Goal: Task Accomplishment & Management: Manage account settings

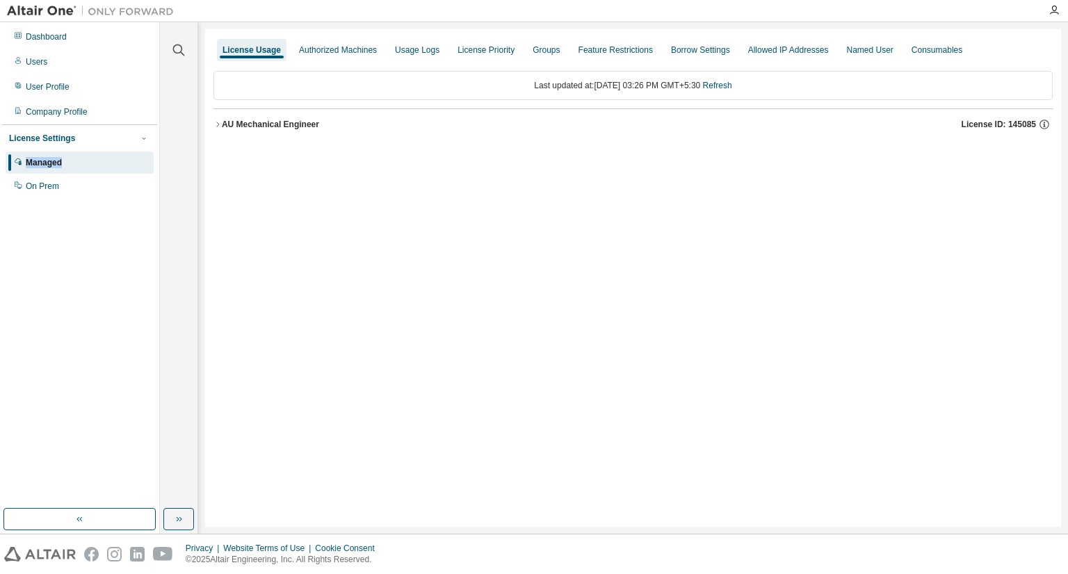
click at [220, 122] on icon "button" at bounding box center [218, 124] width 8 height 8
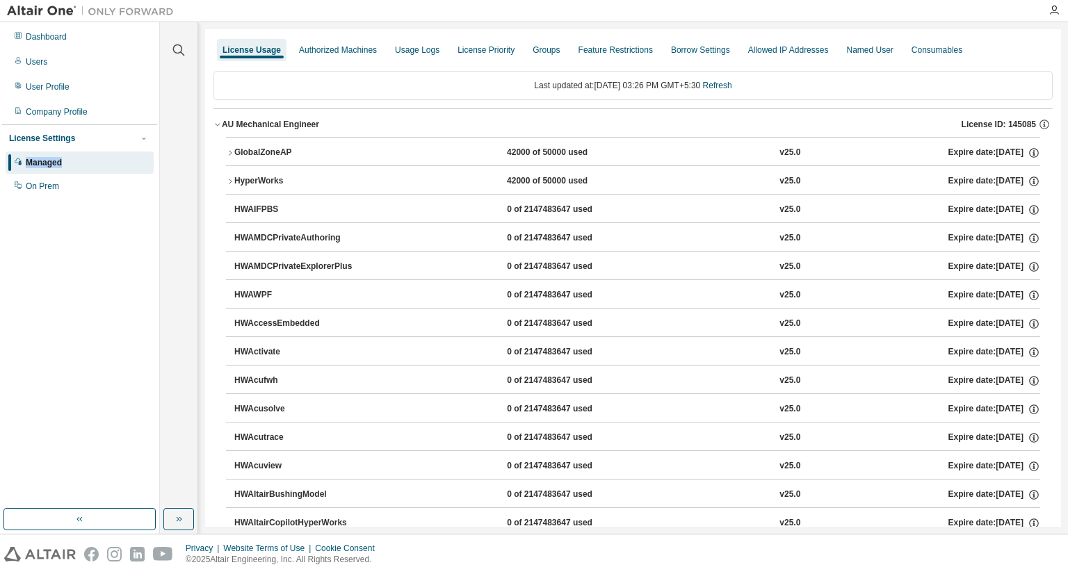
click at [44, 161] on div "Managed" at bounding box center [44, 162] width 36 height 11
click at [67, 164] on div "Managed" at bounding box center [80, 163] width 148 height 22
click at [342, 50] on div "Authorized Machines" at bounding box center [338, 50] width 78 height 11
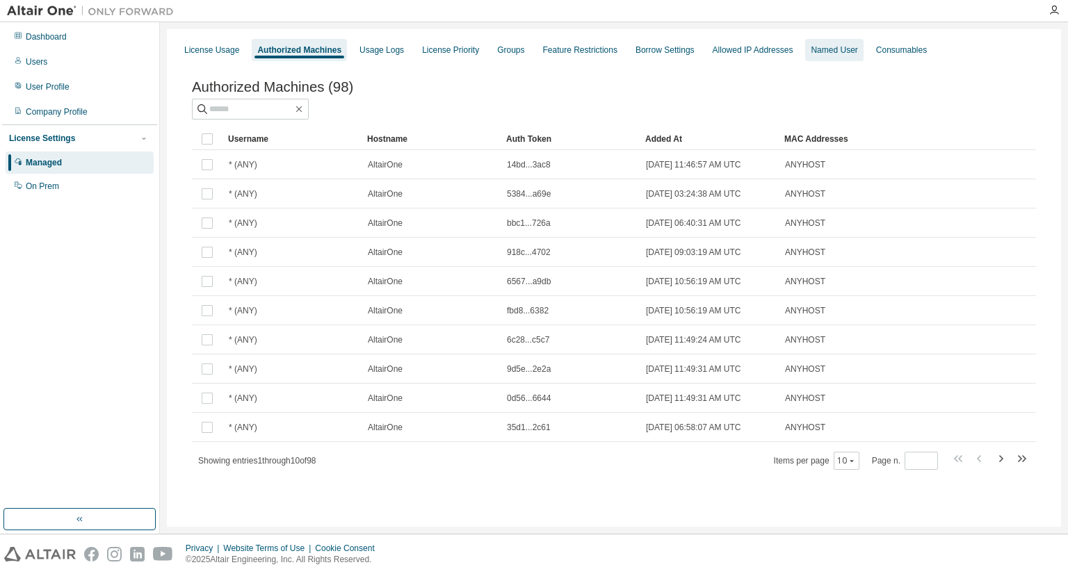
click at [834, 51] on div "Named User" at bounding box center [834, 50] width 47 height 11
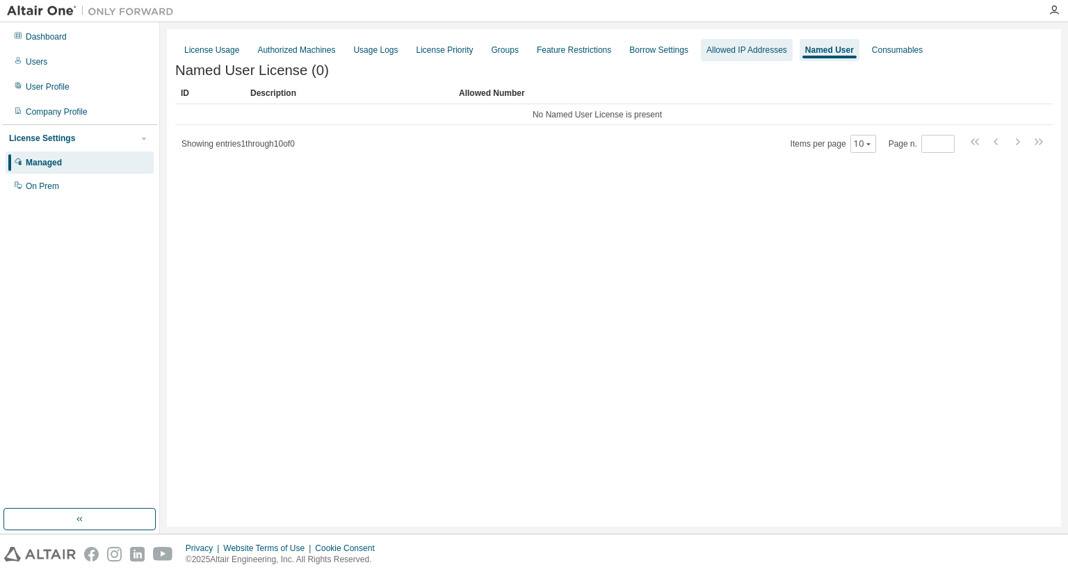
click at [727, 51] on div "Allowed IP Addresses" at bounding box center [747, 50] width 81 height 11
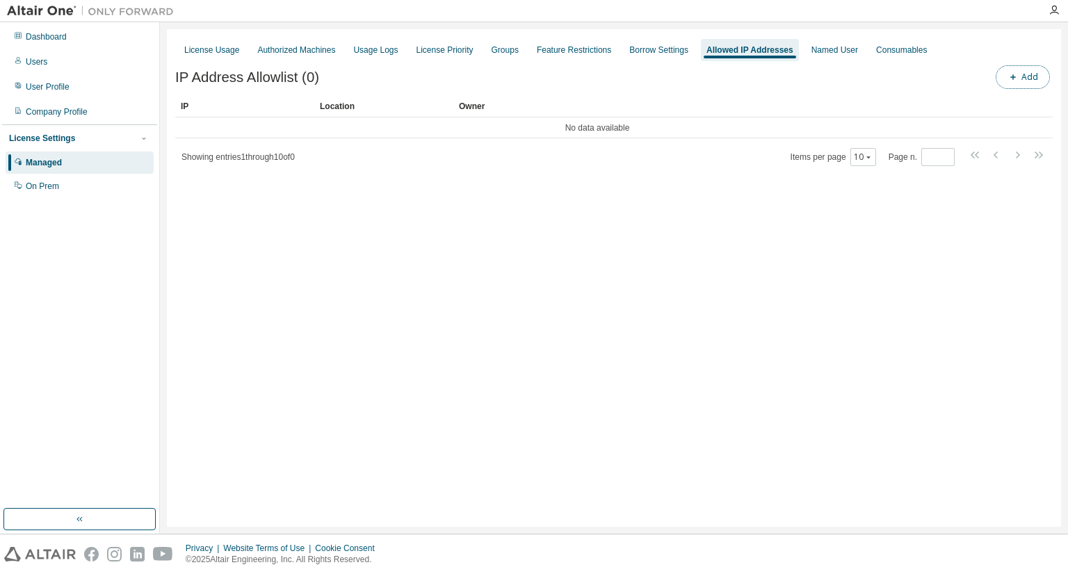
click at [1015, 79] on icon "button" at bounding box center [1014, 77] width 6 height 6
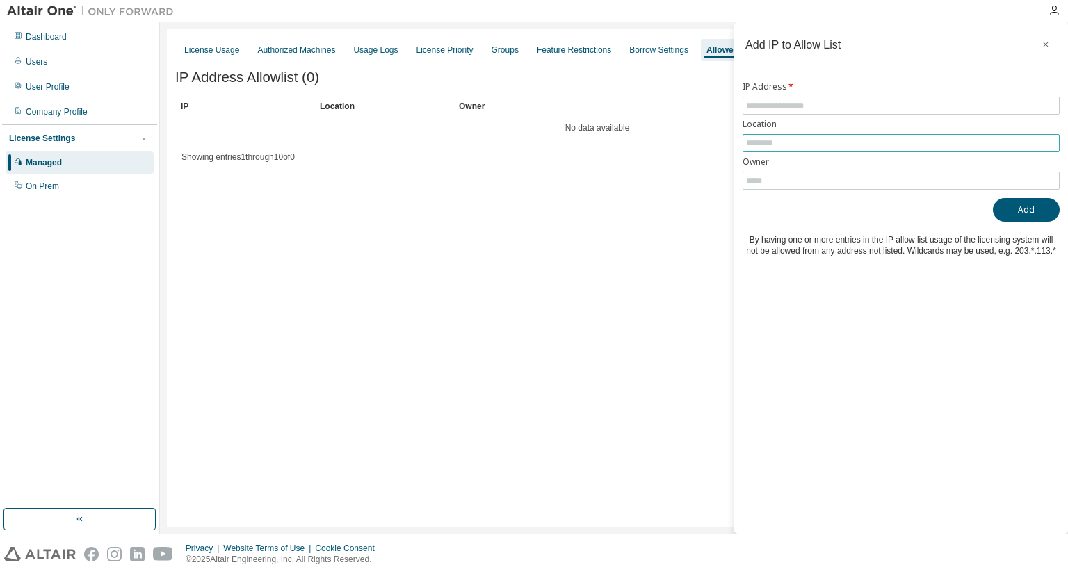
click at [789, 145] on input "text" at bounding box center [901, 143] width 310 height 11
click at [768, 183] on input "text" at bounding box center [901, 180] width 310 height 11
drag, startPoint x: 343, startPoint y: 111, endPoint x: 693, endPoint y: 255, distance: 379.2
click at [693, 255] on div "License Usage Authorized Machines Usage Logs License Priority Groups Feature Re…" at bounding box center [614, 278] width 894 height 498
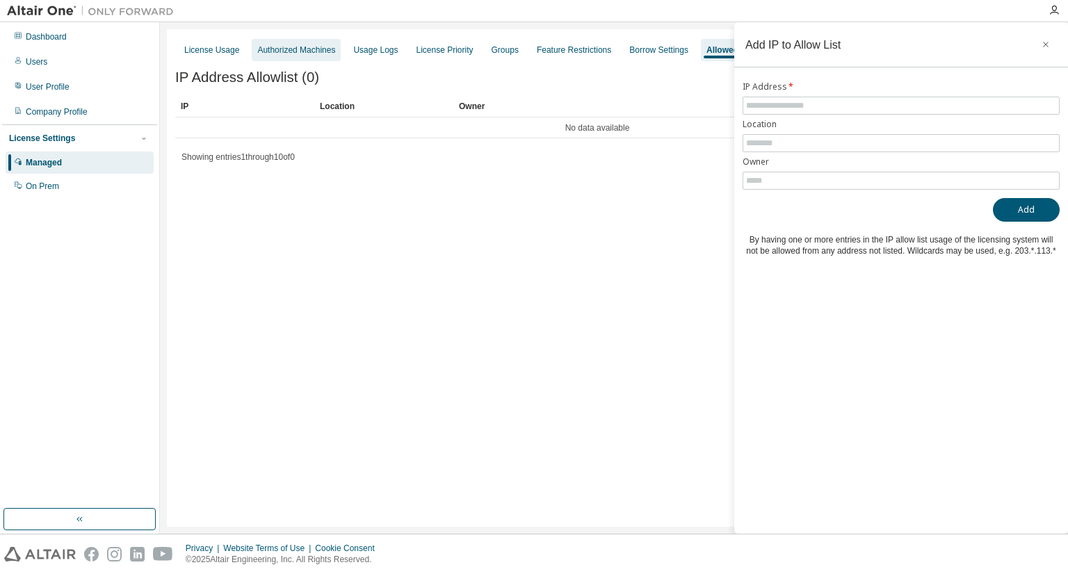
click at [316, 45] on div "Authorized Machines" at bounding box center [296, 50] width 78 height 11
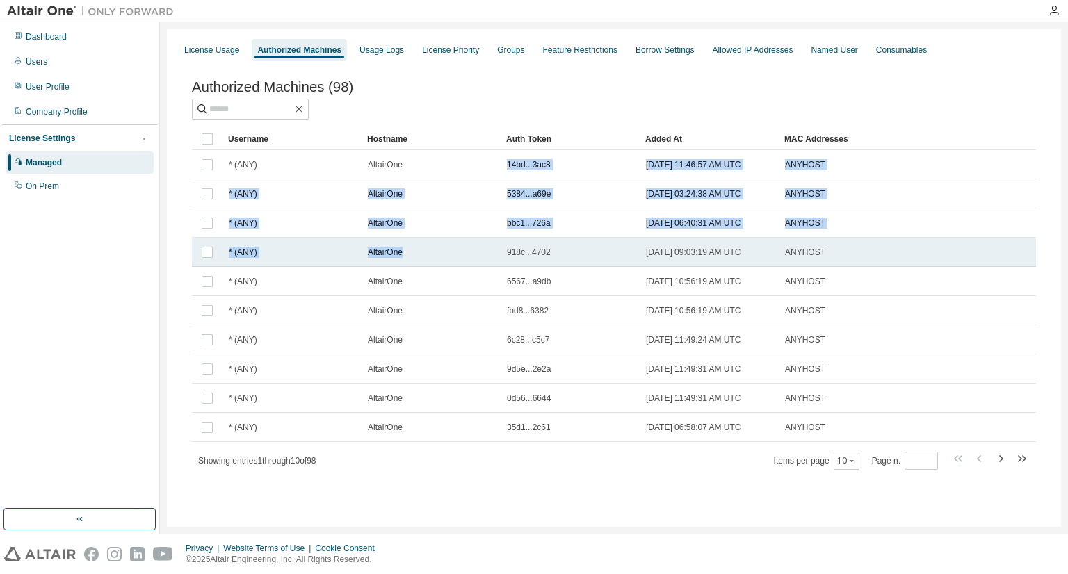
drag, startPoint x: 406, startPoint y: 170, endPoint x: 415, endPoint y: 250, distance: 80.4
click at [415, 250] on tbody "* (ANY) AltairOne 14bd...3ac8 [DATE] 11:46:57 AM UTC ANYHOST * (ANY) [GEOGRAPHI…" at bounding box center [614, 296] width 844 height 292
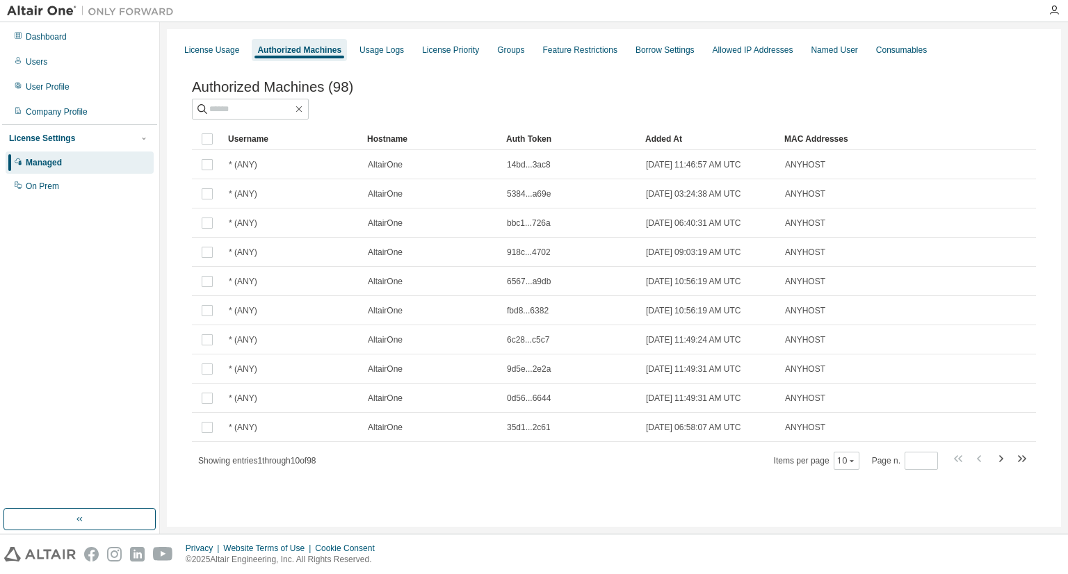
click at [464, 485] on div "Authorized Machines (98) Clear Load Save Save As Field Operator Value Select fi…" at bounding box center [614, 285] width 878 height 444
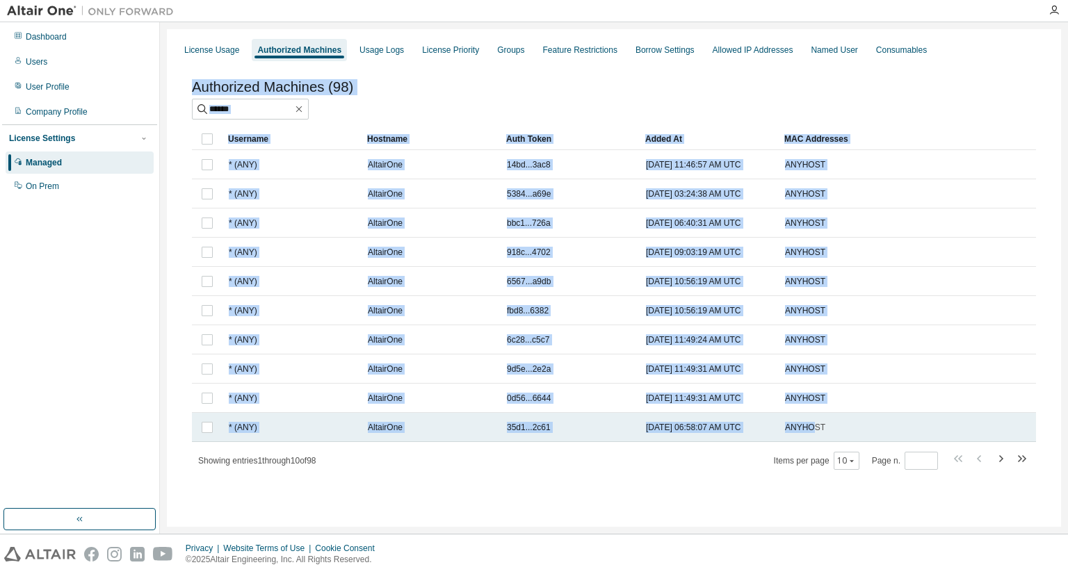
drag, startPoint x: 464, startPoint y: 485, endPoint x: 819, endPoint y: 442, distance: 357.4
click at [819, 442] on div "Authorized Machines (98) Clear Load Save Save As Field Operator Value Select fi…" at bounding box center [614, 285] width 878 height 444
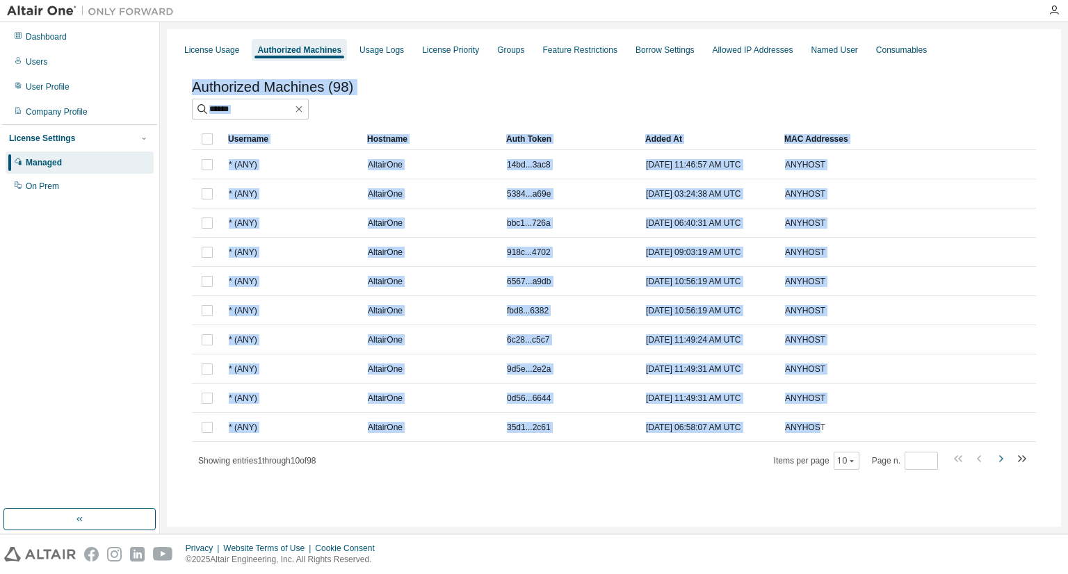
click at [999, 462] on icon "button" at bounding box center [1000, 459] width 17 height 17
type input "*"
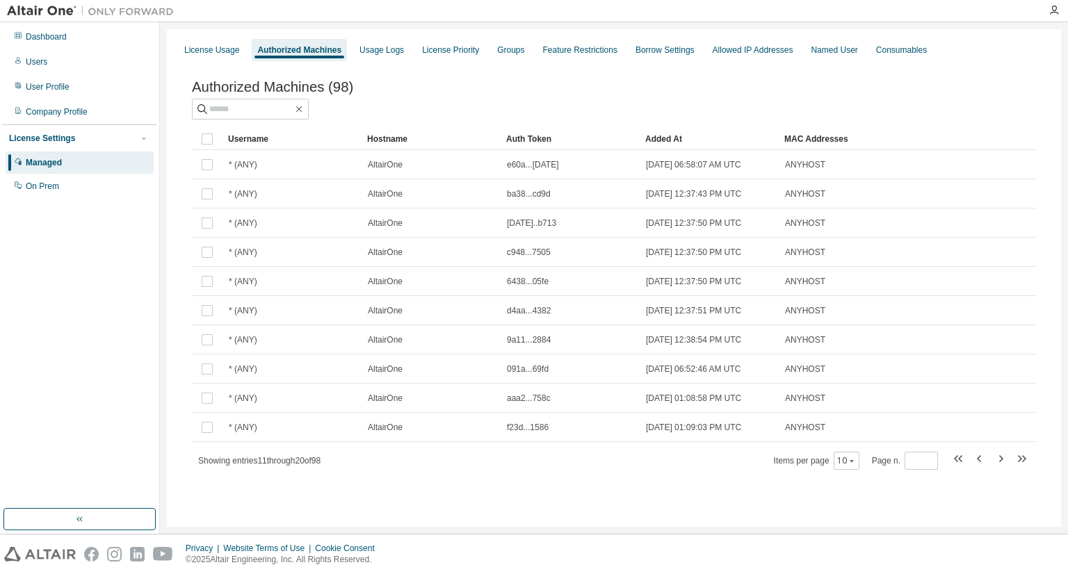
click at [89, 167] on div "Managed" at bounding box center [80, 163] width 148 height 22
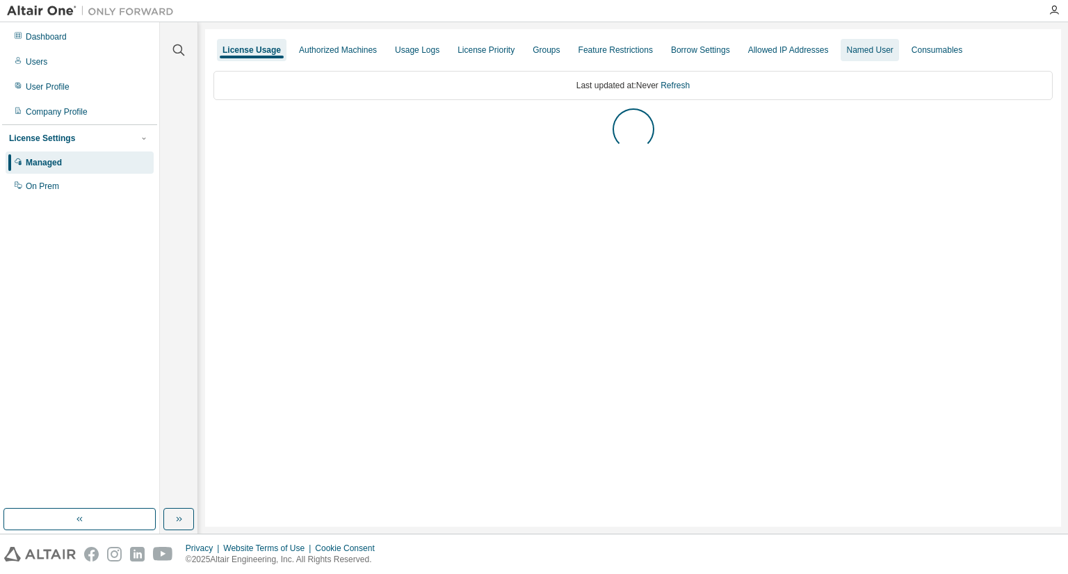
click at [867, 54] on div "Named User" at bounding box center [869, 50] width 47 height 11
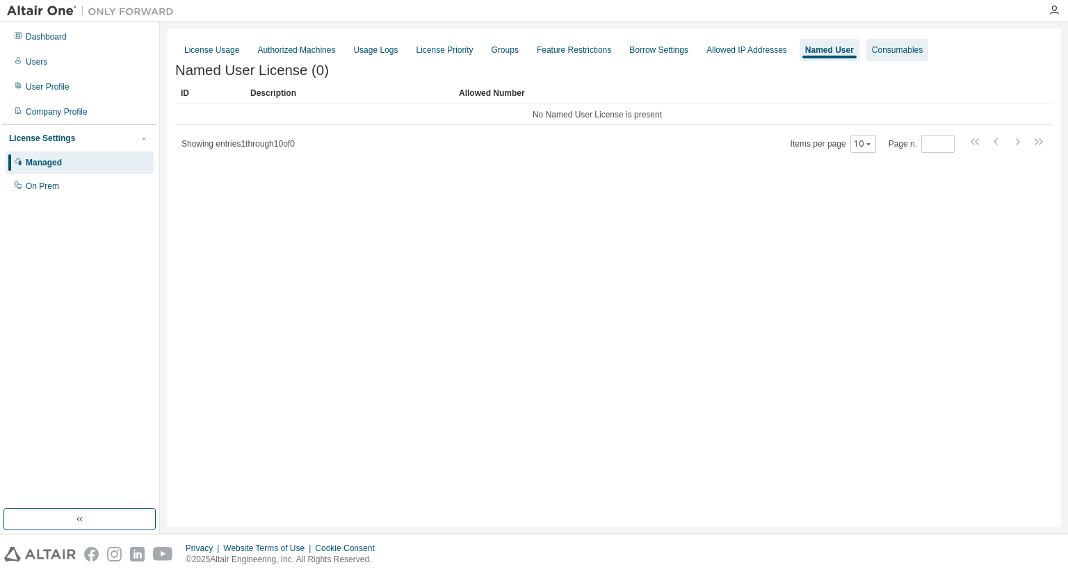
click at [890, 48] on div "Consumables" at bounding box center [897, 50] width 51 height 11
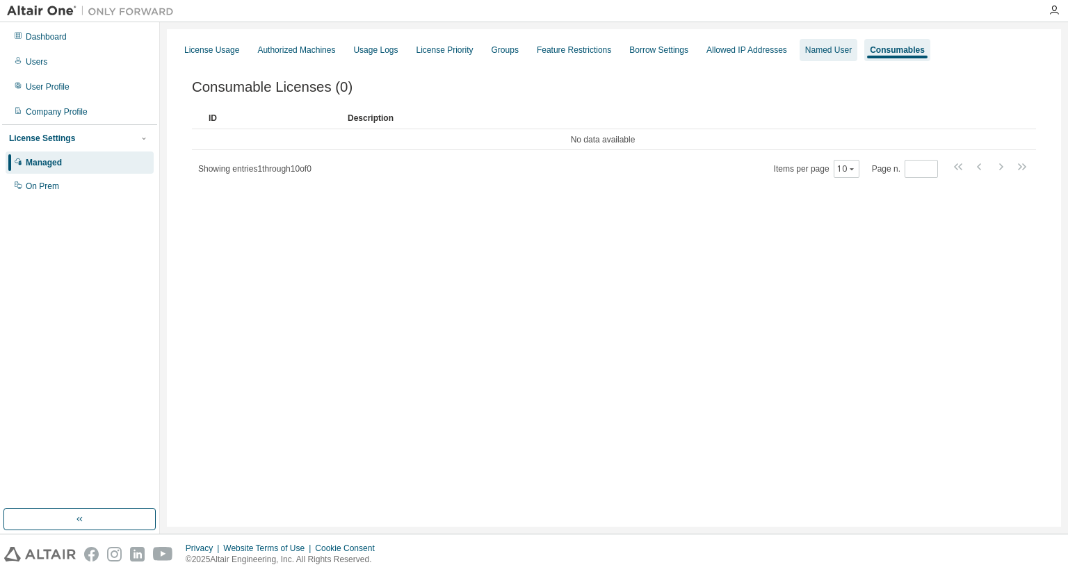
click at [829, 41] on div "Named User" at bounding box center [829, 50] width 58 height 22
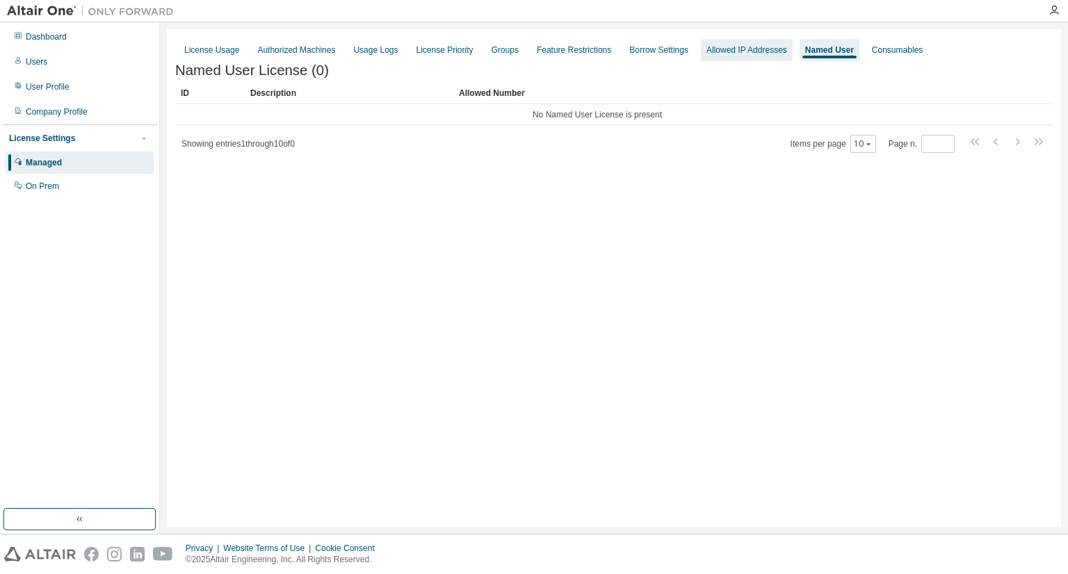
click at [737, 53] on div "Allowed IP Addresses" at bounding box center [747, 50] width 81 height 11
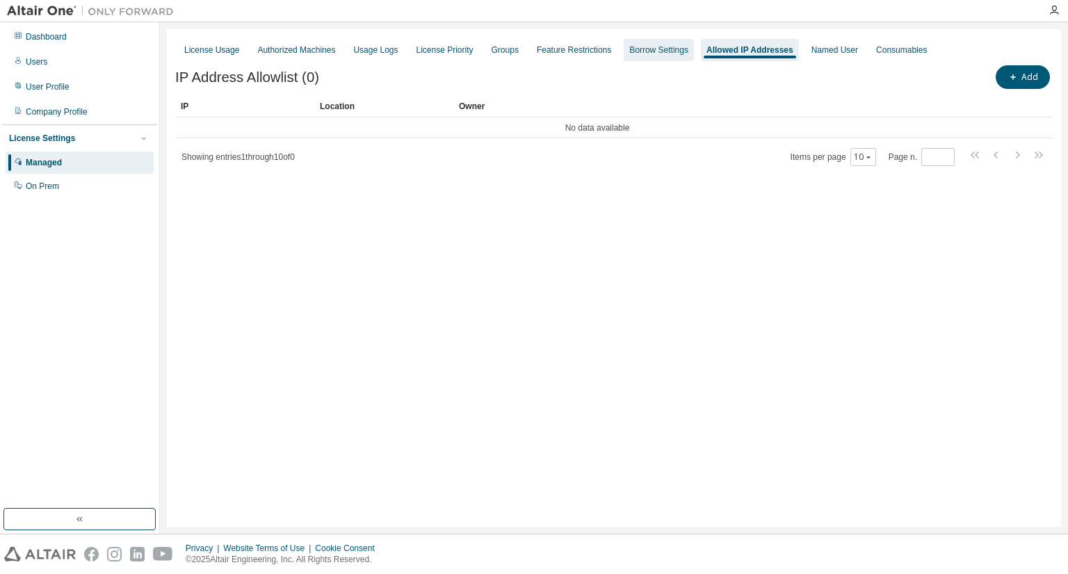
click at [643, 55] on div "Borrow Settings" at bounding box center [658, 50] width 59 height 11
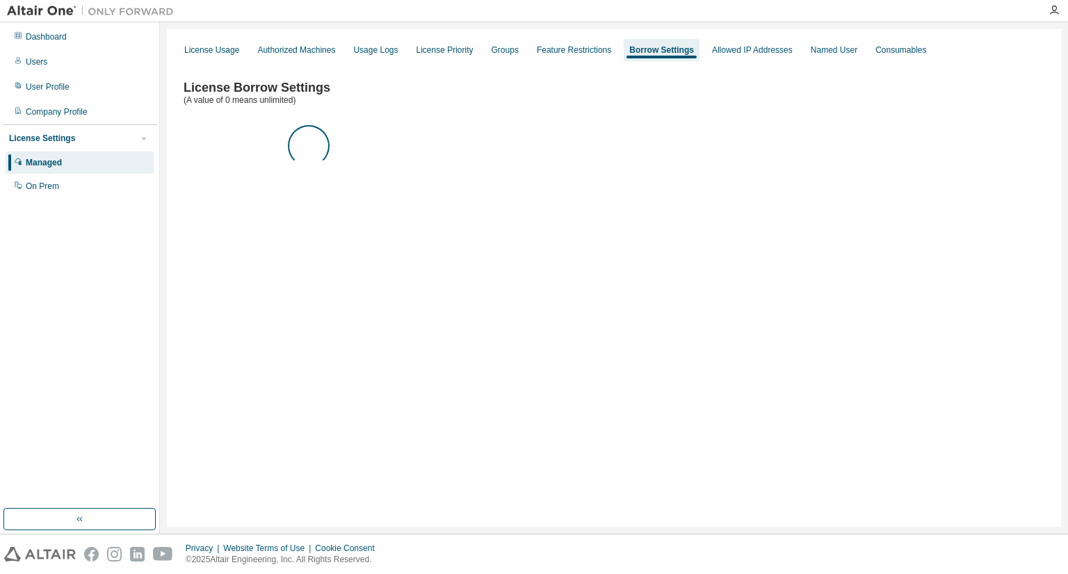
click at [643, 55] on div "Borrow Settings" at bounding box center [662, 50] width 76 height 22
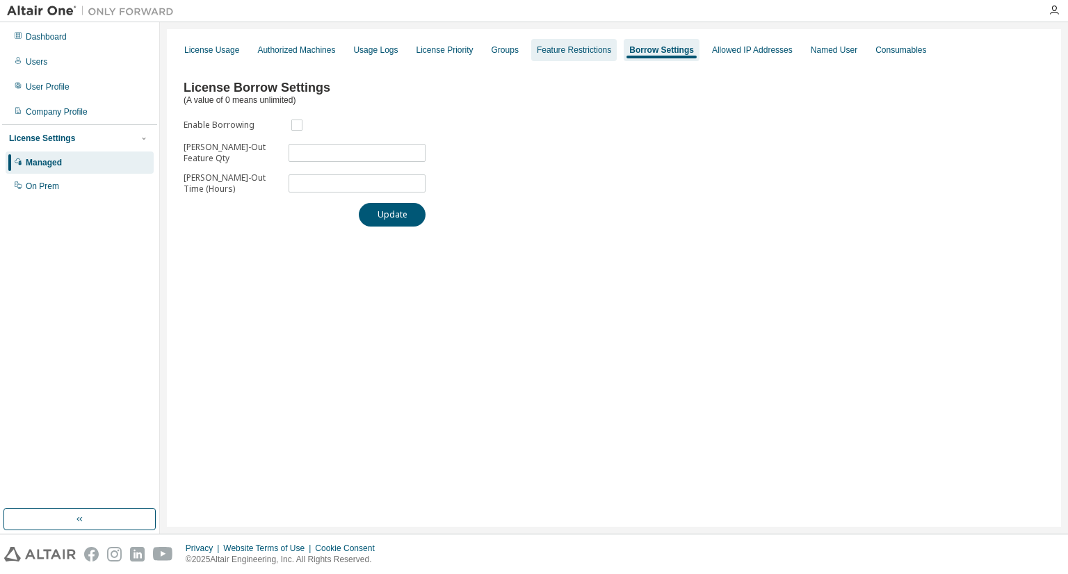
click at [557, 48] on div "Feature Restrictions" at bounding box center [574, 50] width 74 height 11
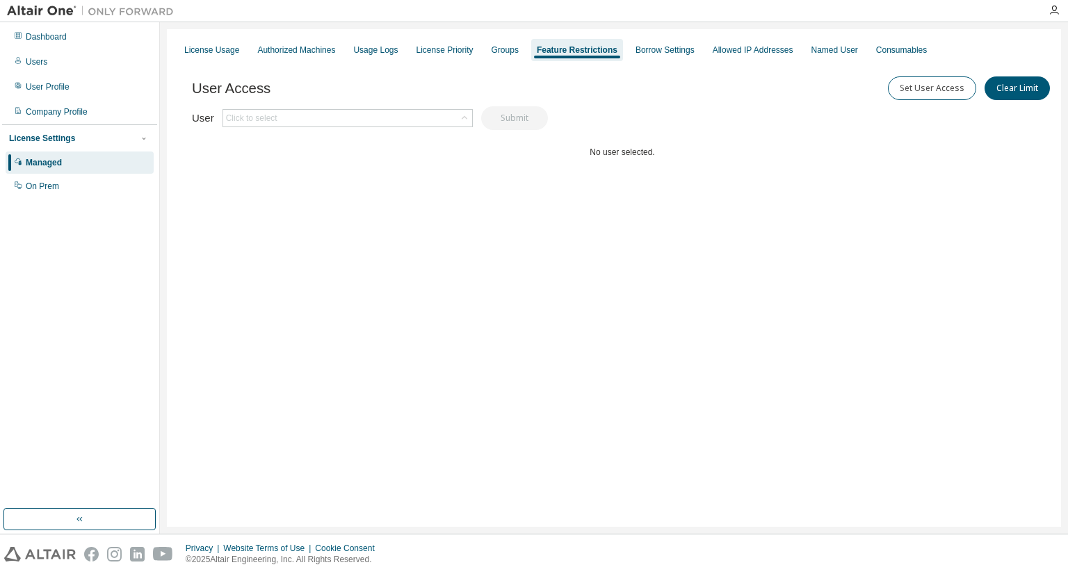
click at [609, 94] on div "User Access Set User Access Clear Limit" at bounding box center [622, 88] width 861 height 29
click at [505, 49] on div "Groups" at bounding box center [505, 50] width 27 height 11
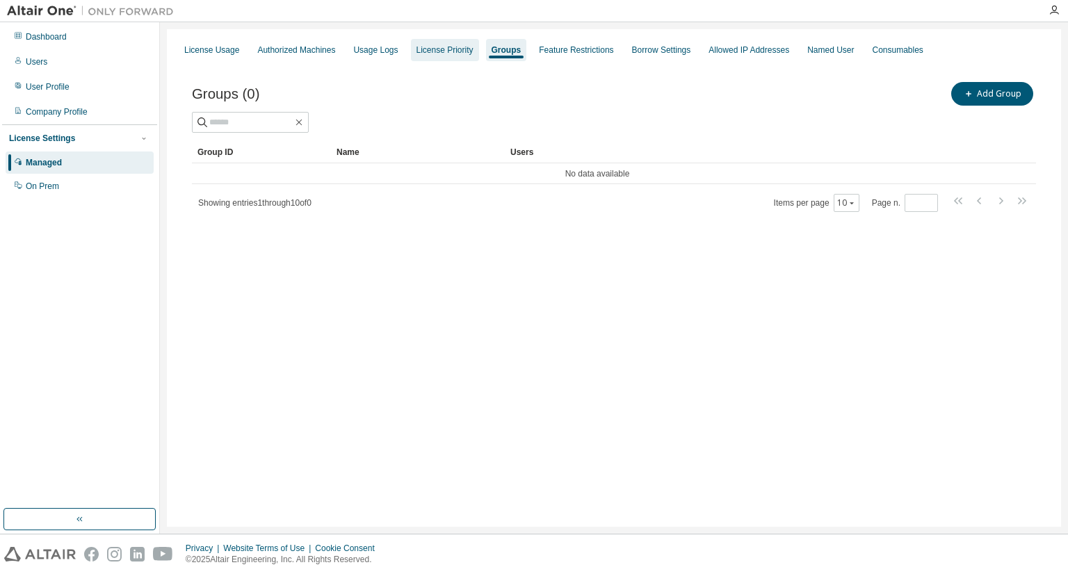
click at [441, 45] on div "License Priority" at bounding box center [445, 50] width 57 height 11
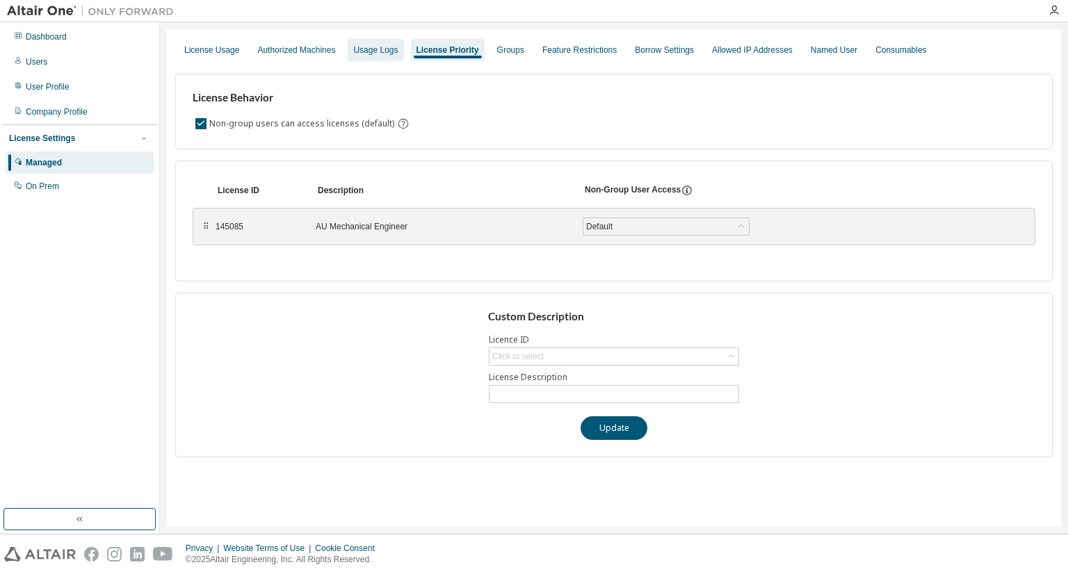
click at [368, 49] on div "Usage Logs" at bounding box center [375, 50] width 45 height 11
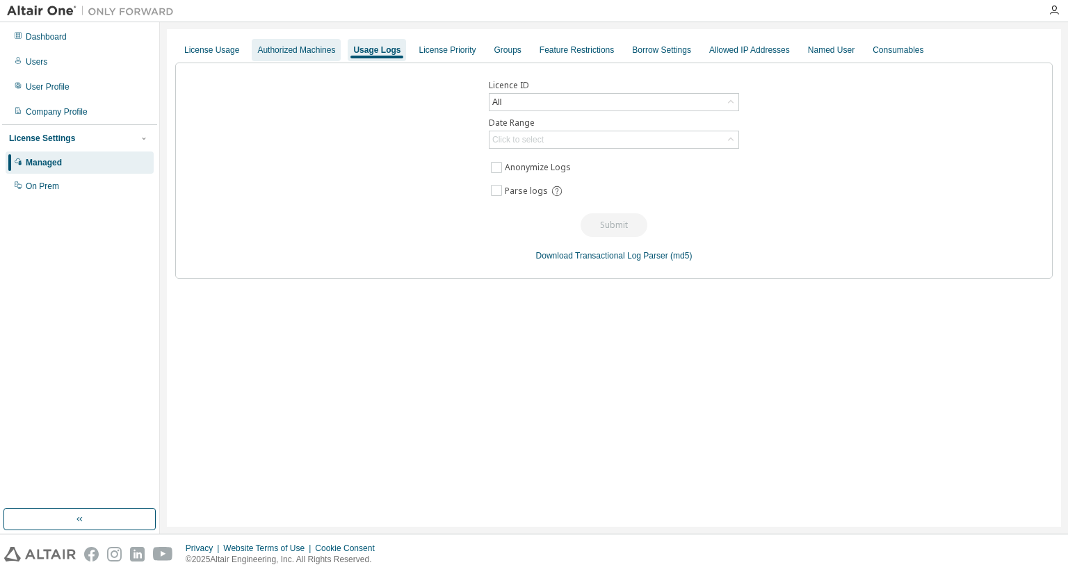
click at [316, 49] on div "Authorized Machines" at bounding box center [296, 50] width 78 height 11
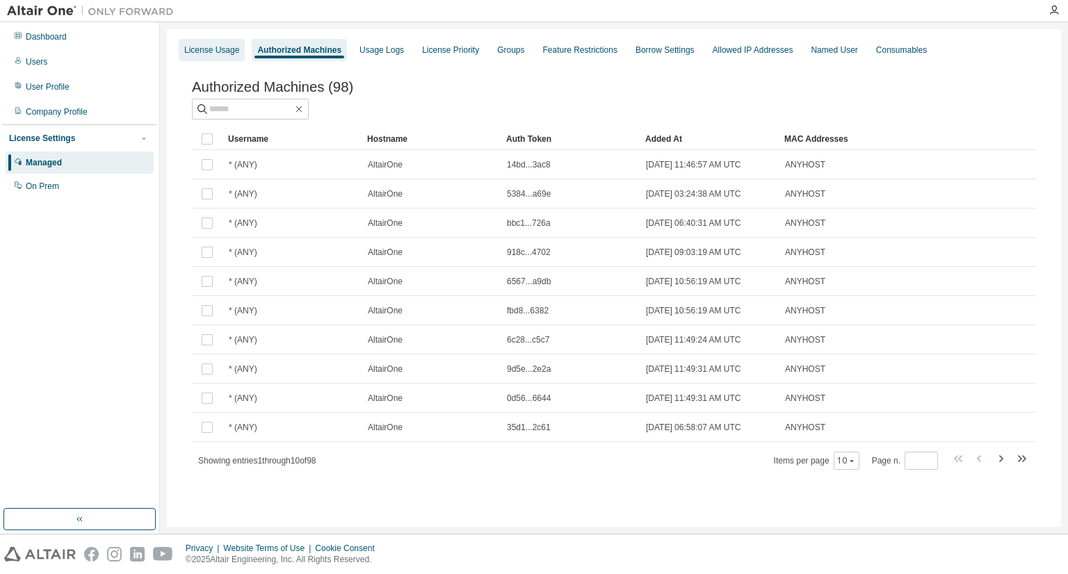
click at [225, 53] on div "License Usage" at bounding box center [211, 50] width 55 height 11
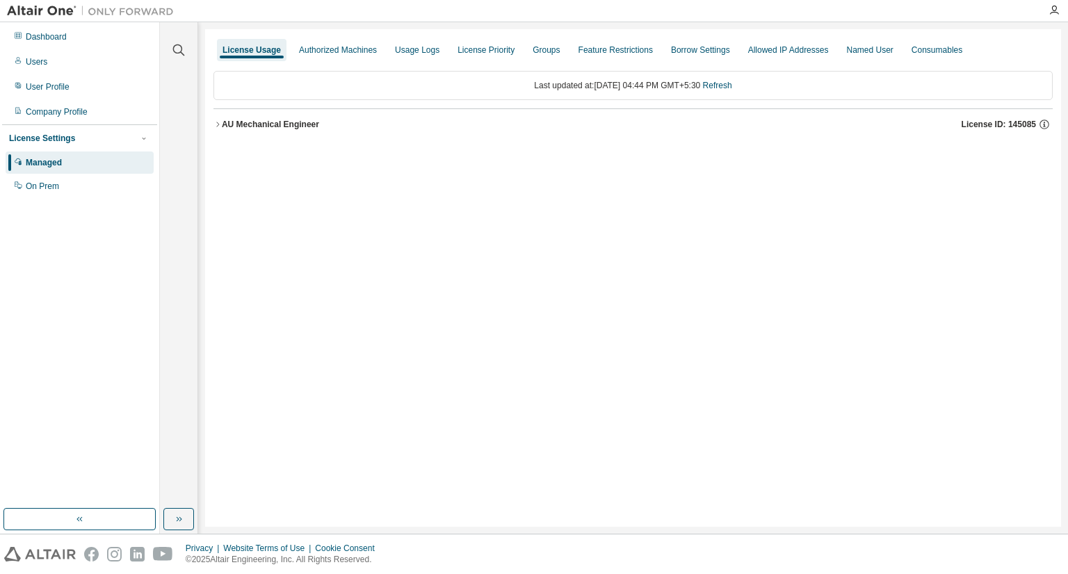
click at [214, 119] on button "AU Mechanical Engineer License ID: 145085" at bounding box center [633, 124] width 839 height 31
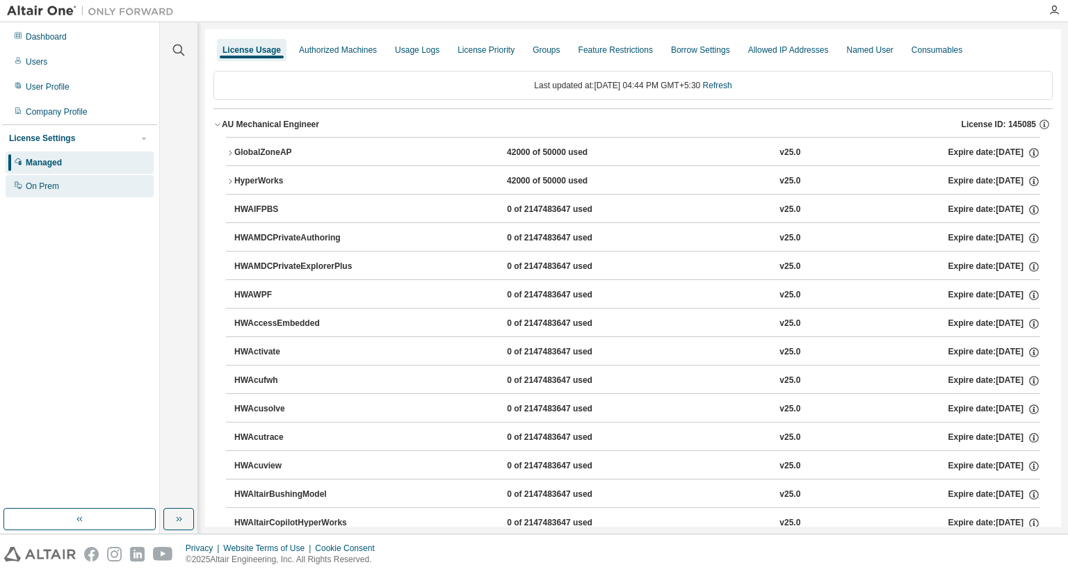
click at [56, 182] on div "On Prem" at bounding box center [42, 186] width 33 height 11
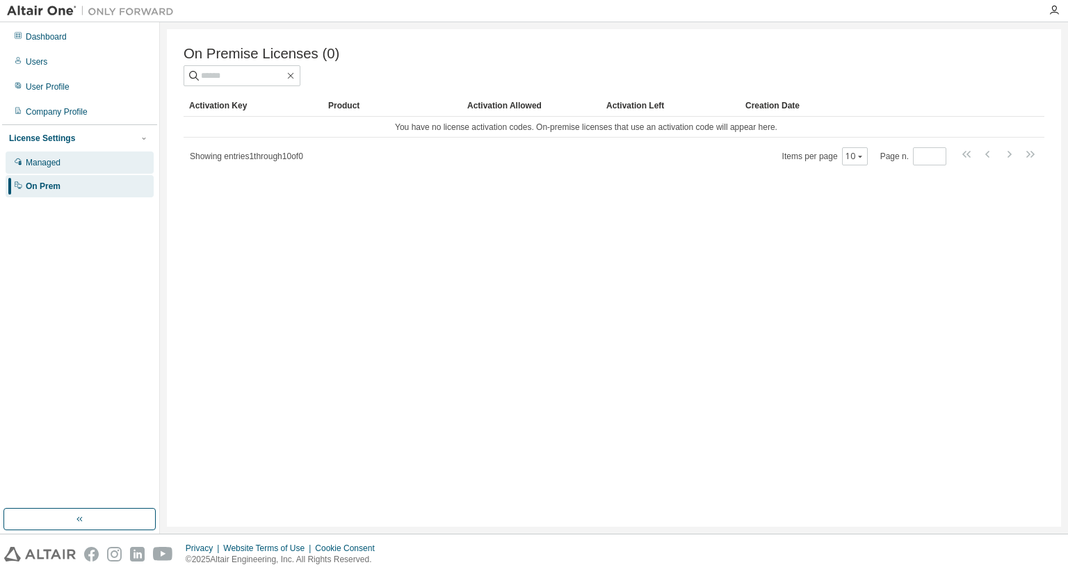
click at [57, 160] on div "Managed" at bounding box center [43, 162] width 35 height 11
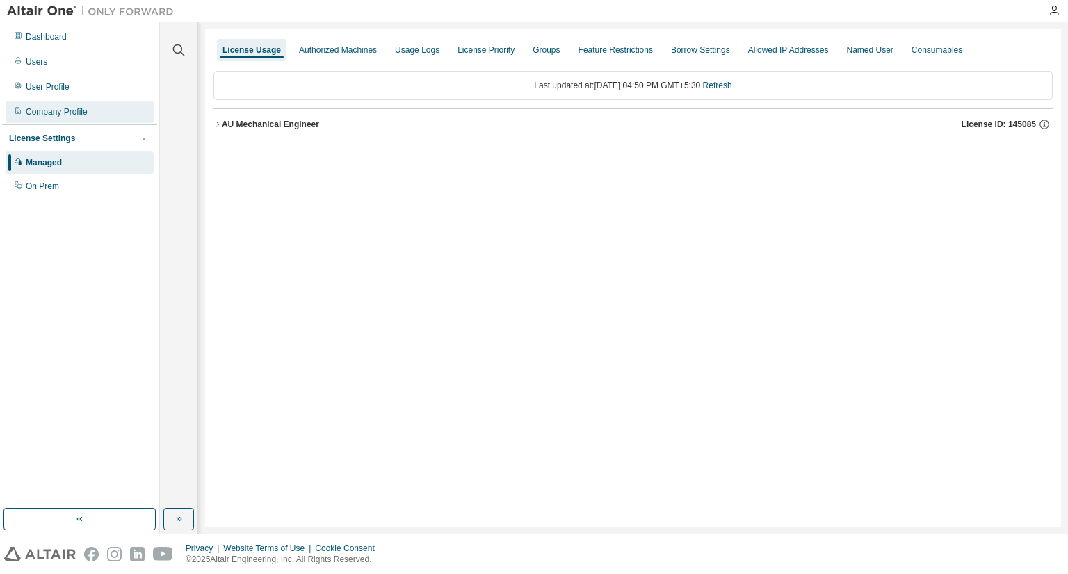
click at [84, 111] on div "Company Profile" at bounding box center [57, 111] width 62 height 11
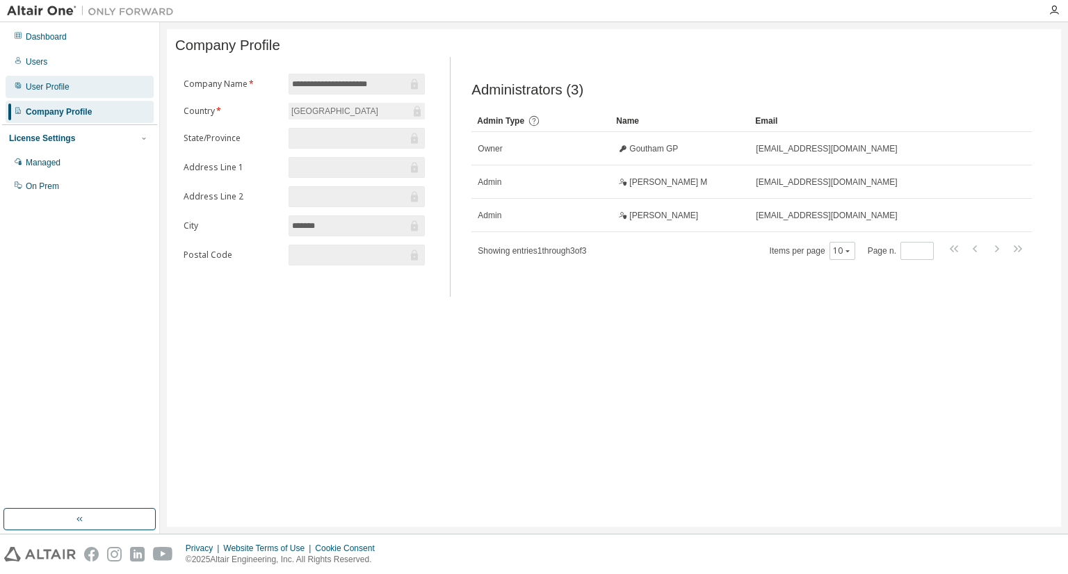
click at [74, 92] on div "User Profile" at bounding box center [80, 87] width 148 height 22
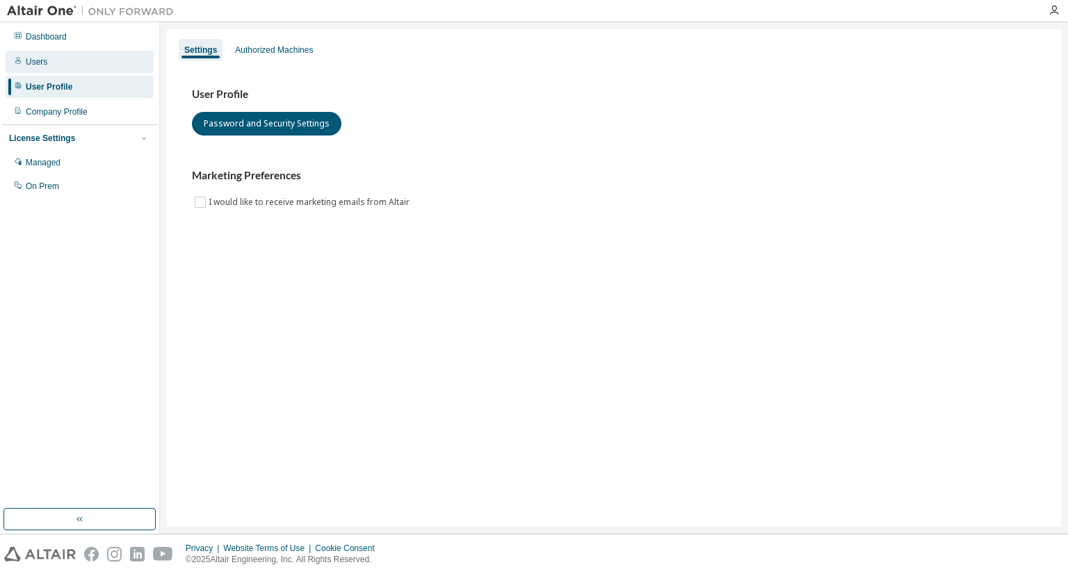
click at [61, 69] on div "Users" at bounding box center [80, 62] width 148 height 22
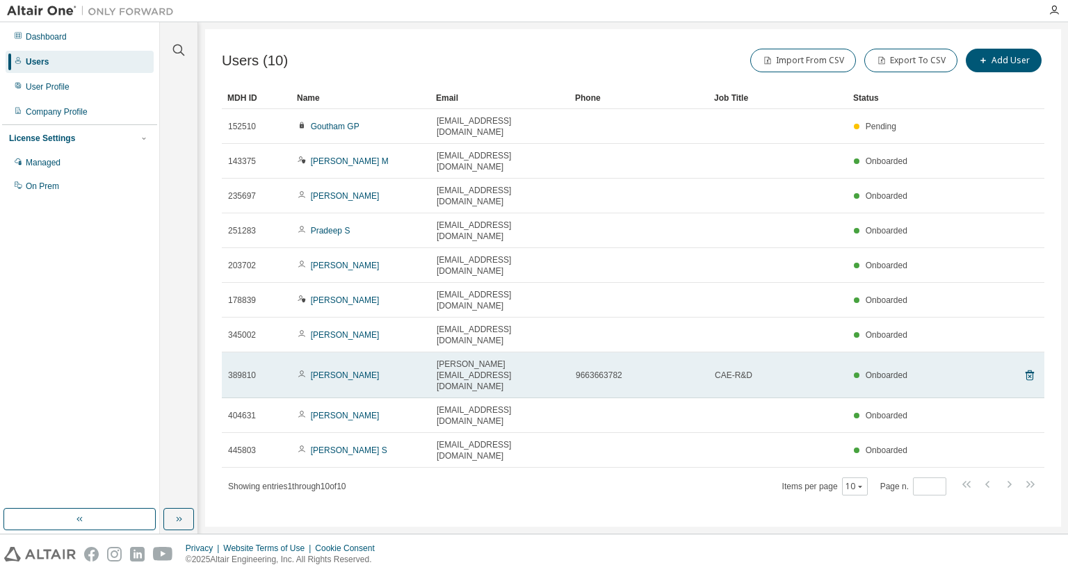
click at [248, 353] on td "389810" at bounding box center [257, 376] width 70 height 46
click at [1029, 367] on icon at bounding box center [1030, 375] width 13 height 17
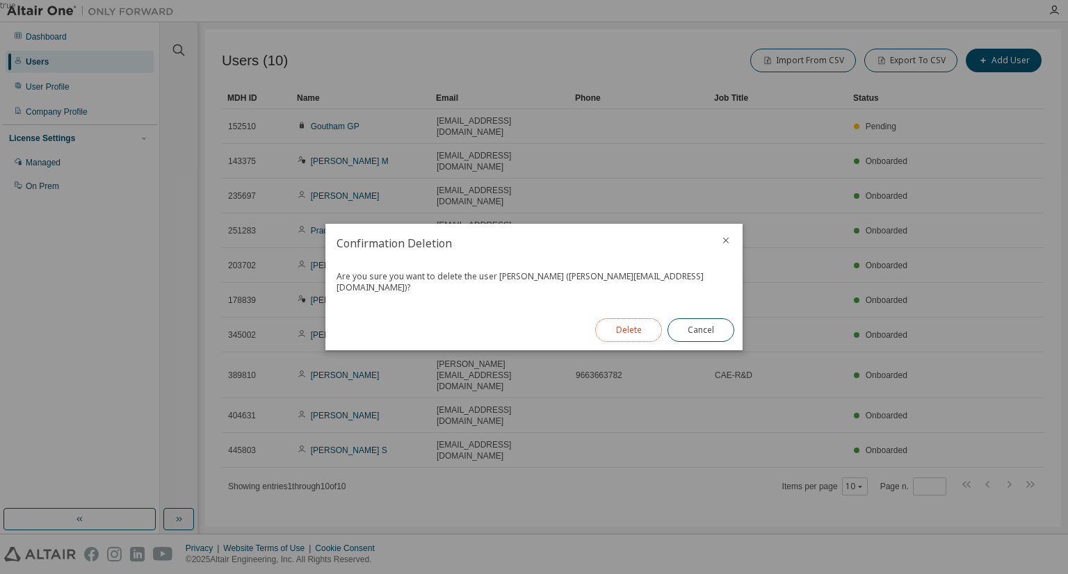
click at [630, 323] on button "Delete" at bounding box center [628, 331] width 67 height 24
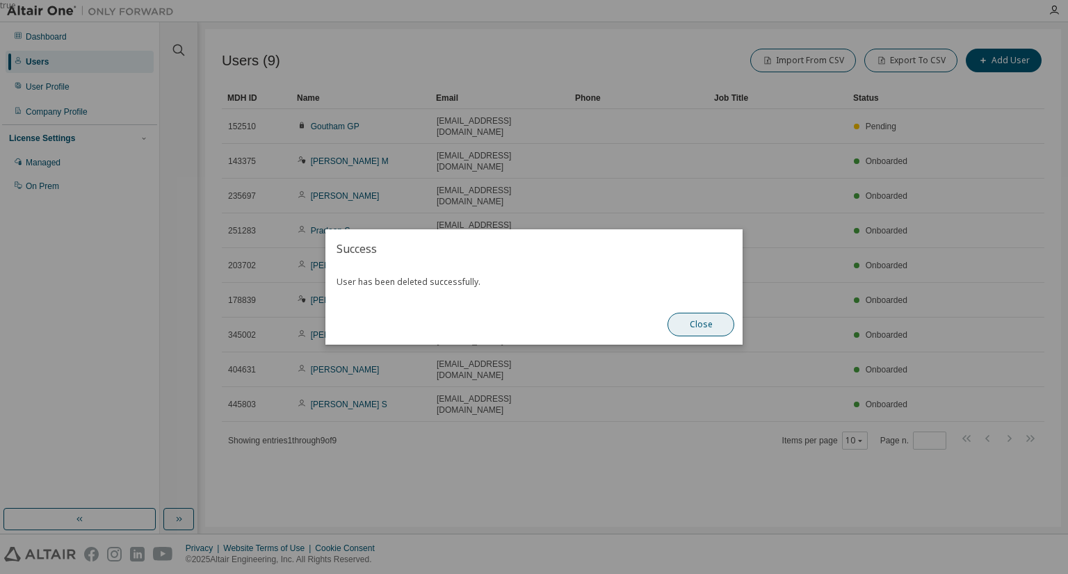
click at [695, 329] on button "Close" at bounding box center [701, 325] width 67 height 24
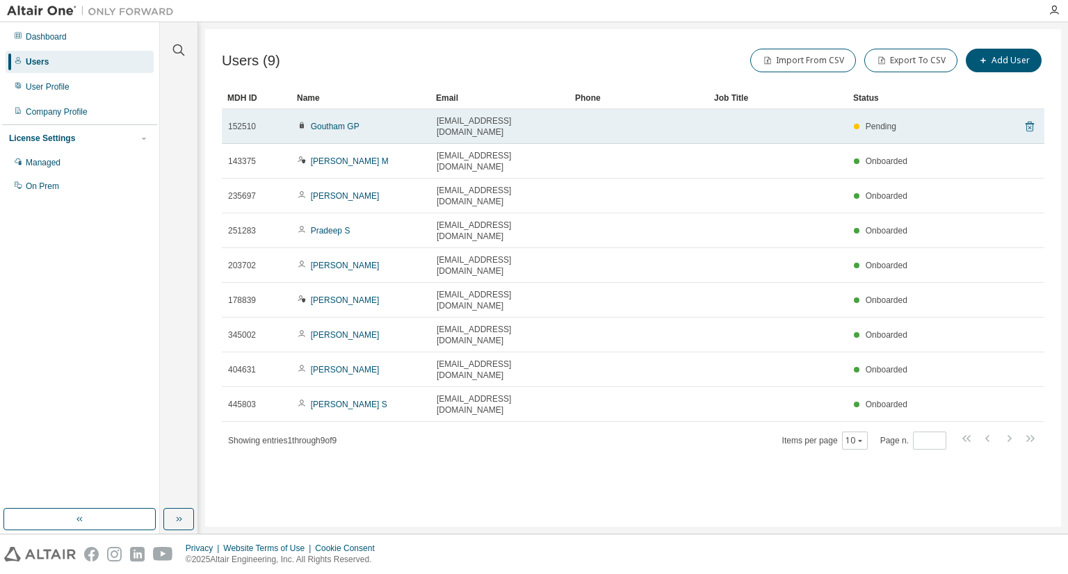
click at [1033, 122] on icon at bounding box center [1030, 127] width 8 height 10
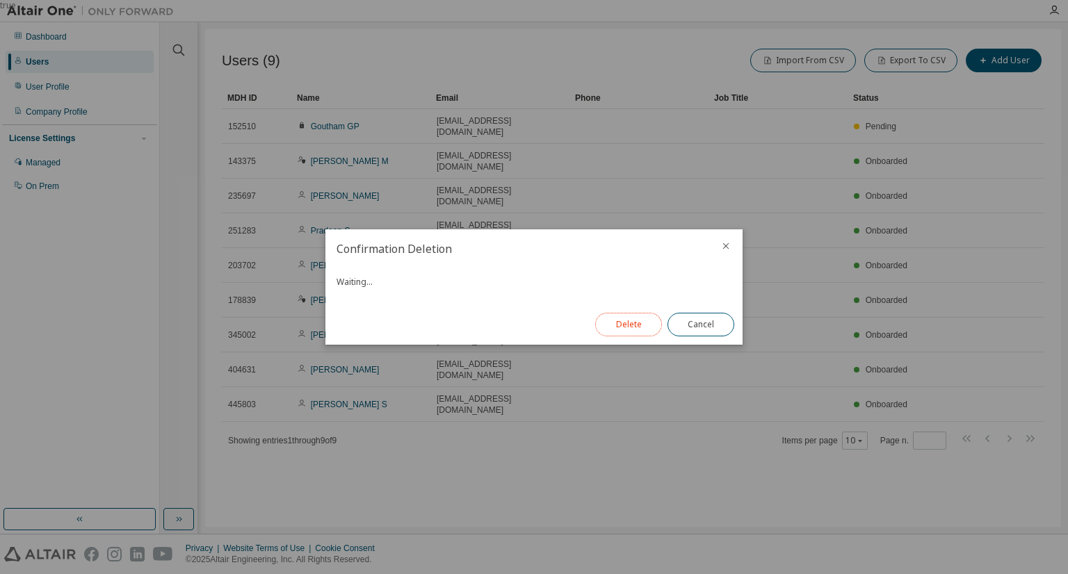
click at [616, 330] on button "Delete" at bounding box center [628, 325] width 67 height 24
click at [700, 331] on button "Close" at bounding box center [701, 325] width 67 height 24
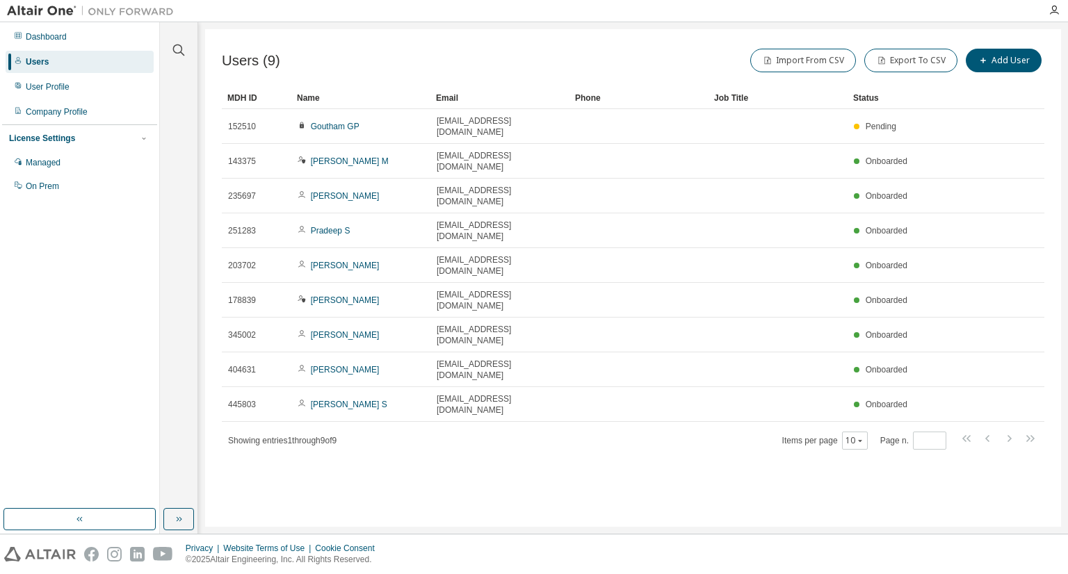
click at [335, 351] on div "Users (9) Import From CSV Export To CSV Add User Clear Load Save Save As Field …" at bounding box center [633, 278] width 856 height 498
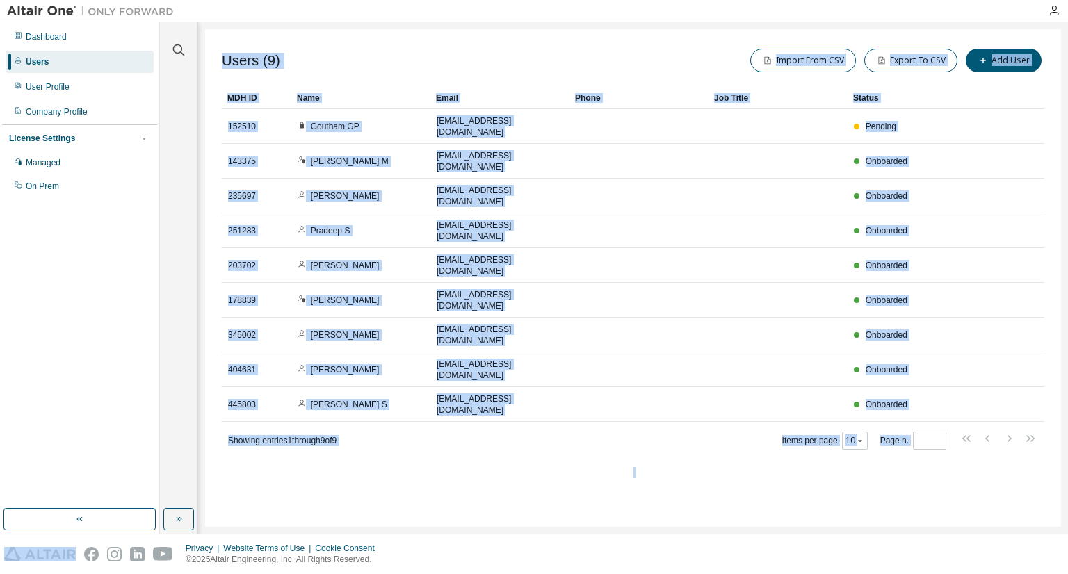
click at [335, 351] on div "Users (9) Import From CSV Export To CSV Add User Clear Load Save Save As Field …" at bounding box center [633, 278] width 856 height 498
click at [336, 351] on div "Users (9) Import From CSV Export To CSV Add User Clear Load Save Save As Field …" at bounding box center [633, 278] width 856 height 498
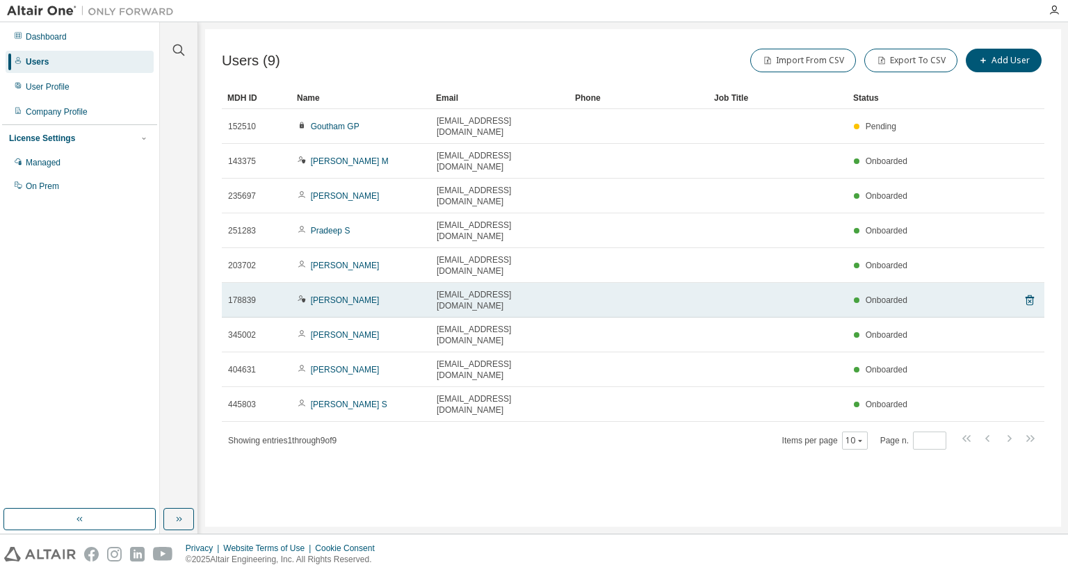
click at [349, 295] on div "[PERSON_NAME]" at bounding box center [361, 300] width 127 height 11
click at [321, 296] on link "[PERSON_NAME]" at bounding box center [345, 301] width 69 height 10
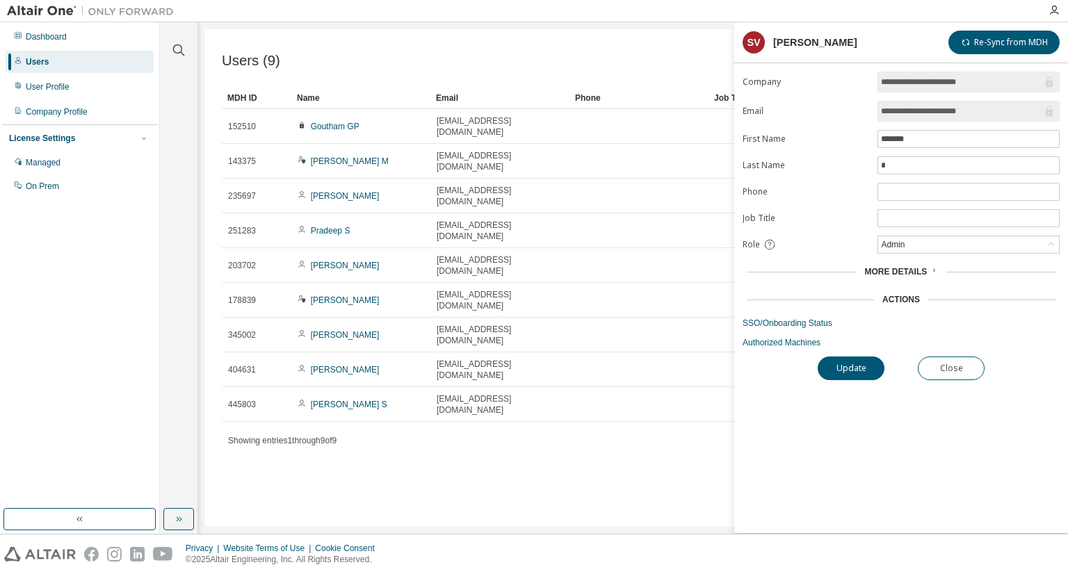
click at [613, 424] on div "Users (9) Import From CSV Export To CSV Add User Clear Load Save Save As Field …" at bounding box center [633, 278] width 856 height 498
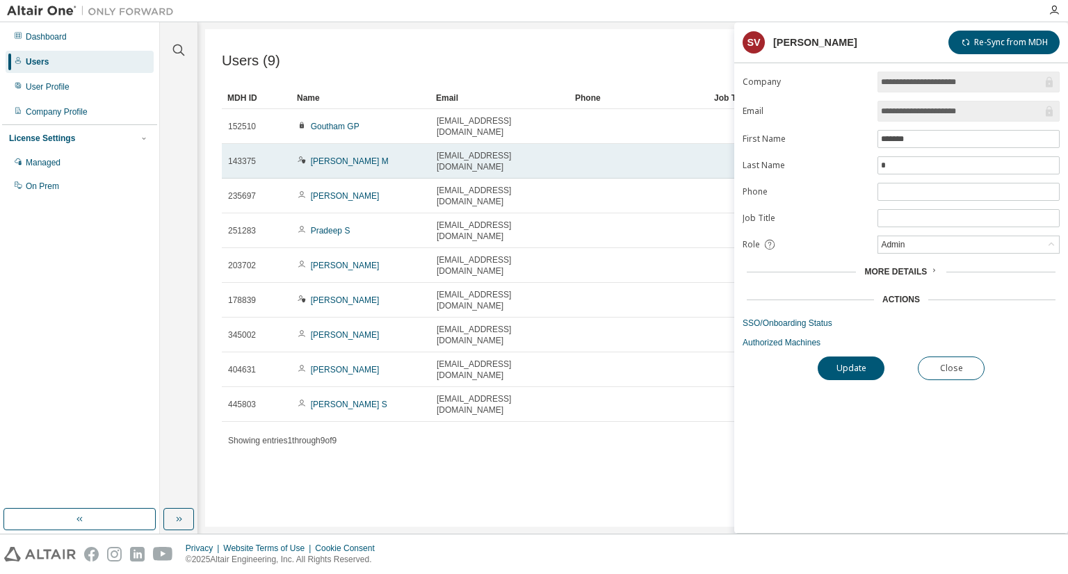
click at [410, 156] on div "[PERSON_NAME] M" at bounding box center [361, 161] width 127 height 11
click at [321, 156] on link "[PERSON_NAME] M" at bounding box center [350, 161] width 78 height 10
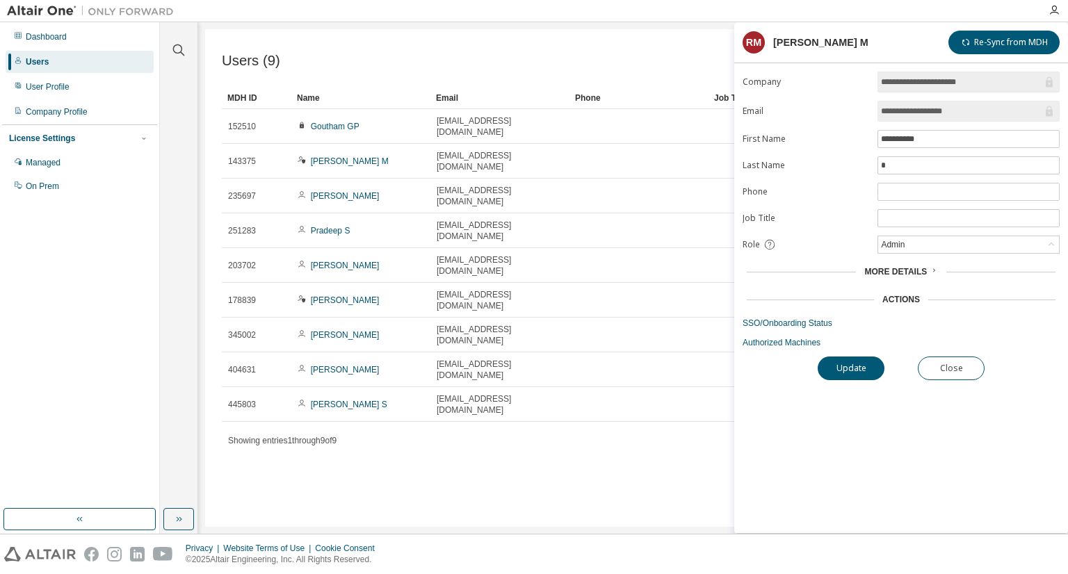
click at [383, 399] on div "Users (9) Import From CSV Export To CSV Add User Clear Load Save Save As Field …" at bounding box center [633, 278] width 856 height 498
click at [548, 469] on div "Users (9) Import From CSV Export To CSV Add User Clear Load Save Save As Field …" at bounding box center [633, 278] width 856 height 498
click at [574, 478] on div "Users (9) Import From CSV Export To CSV Add User Clear Load Save Save As Field …" at bounding box center [633, 278] width 856 height 498
click at [328, 424] on div "Users (9) Import From CSV Export To CSV Add User Clear Load Save Save As Field …" at bounding box center [633, 278] width 856 height 498
click at [334, 45] on div "Users (9) Import From CSV Export To CSV Add User Clear Load Save Save As Field …" at bounding box center [633, 278] width 856 height 498
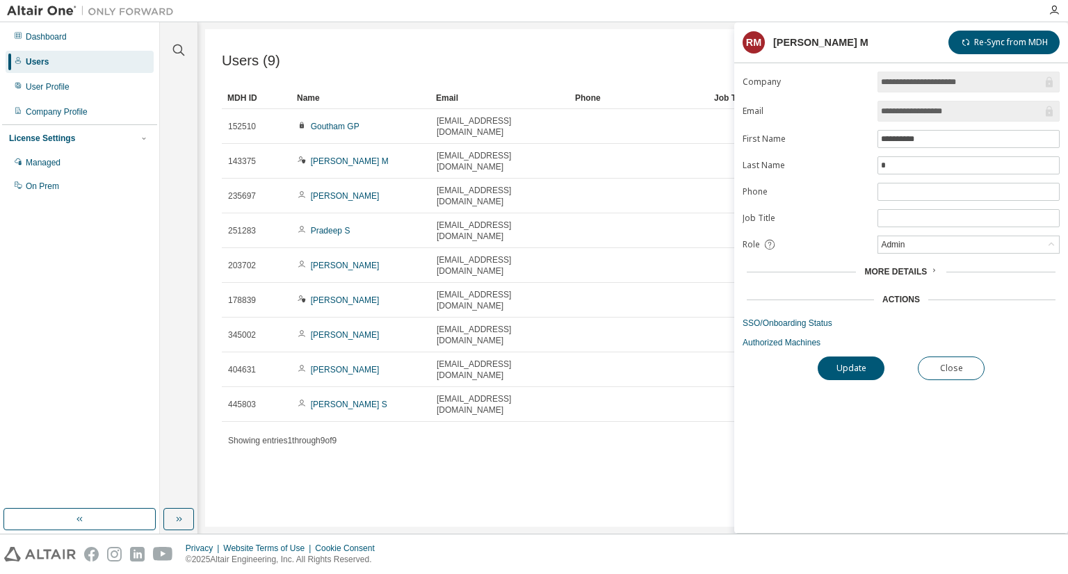
click at [352, 435] on div "Users (9) Import From CSV Export To CSV Add User Clear Load Save Save As Field …" at bounding box center [633, 278] width 856 height 498
